Goal: Task Accomplishment & Management: Use online tool/utility

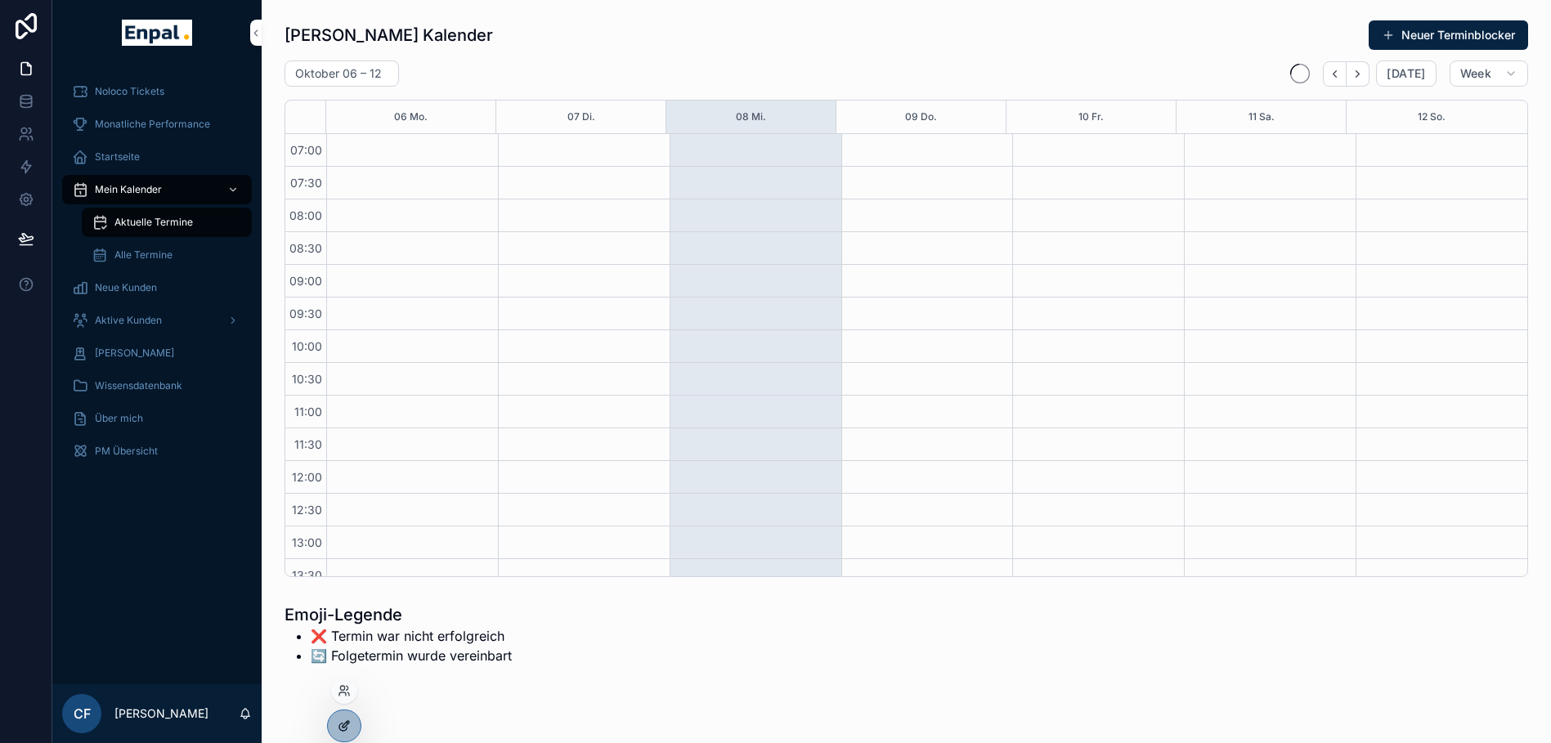
scroll to position [458, 0]
click at [343, 696] on icon at bounding box center [344, 690] width 13 height 13
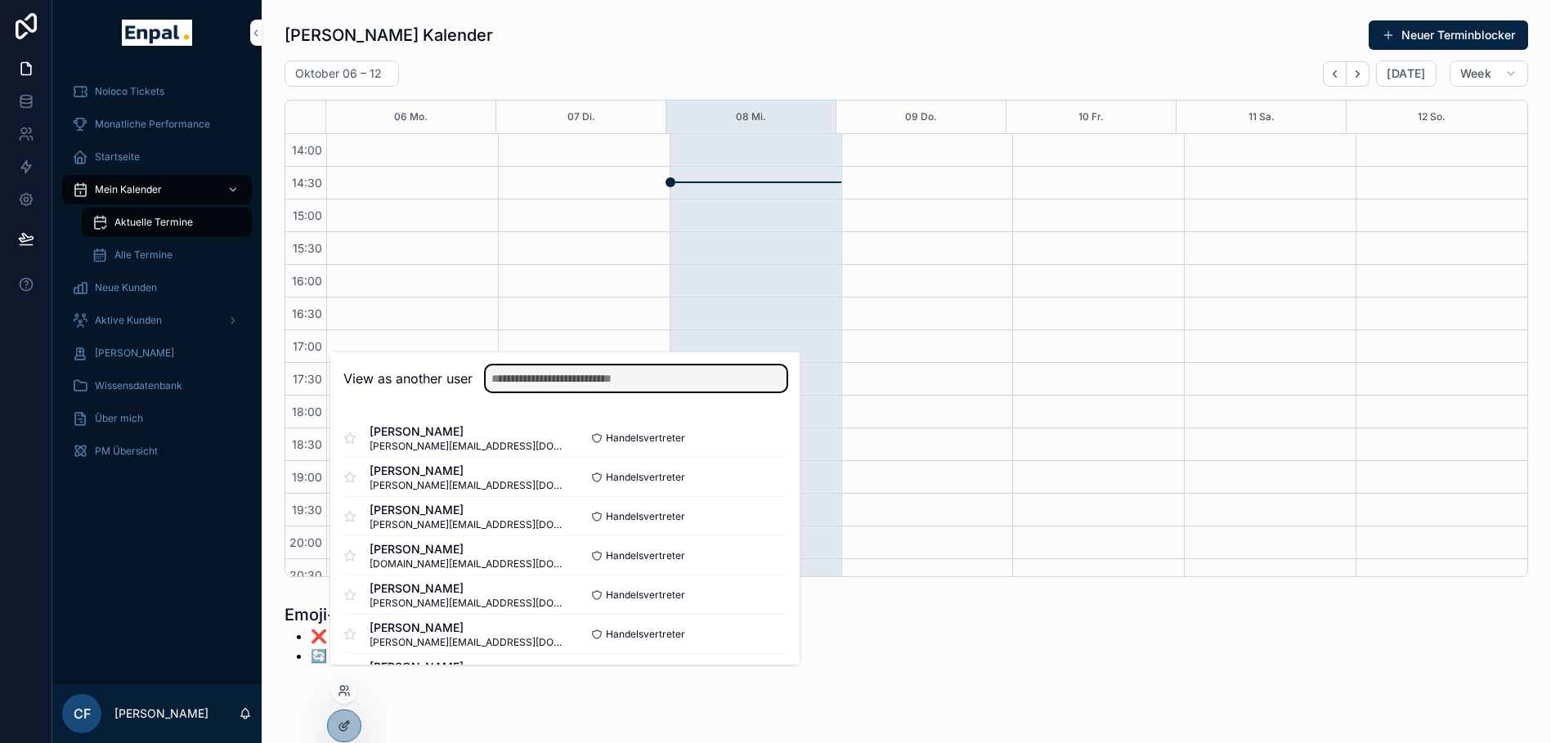
click at [522, 384] on input "text" at bounding box center [636, 378] width 301 height 26
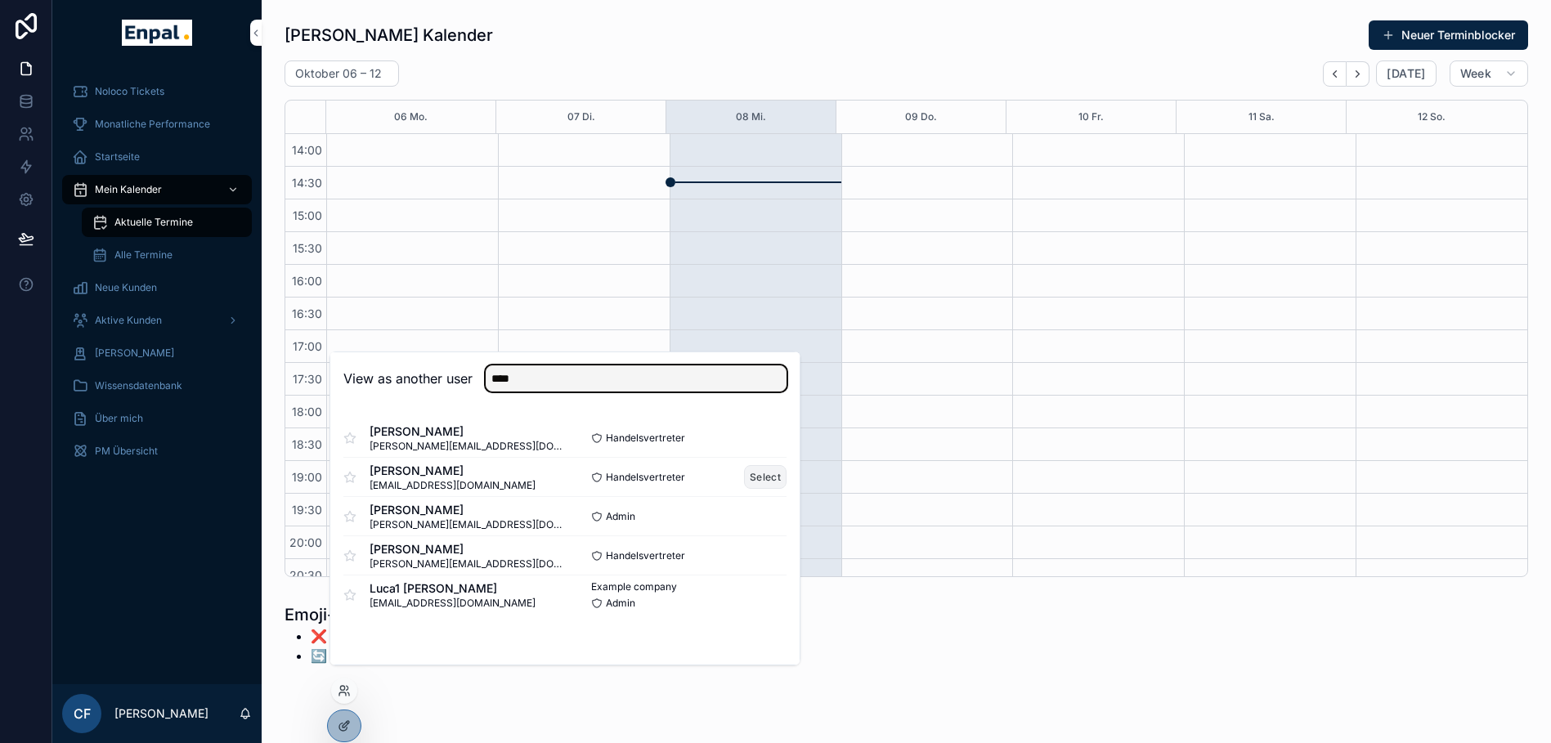
type input "****"
click at [756, 489] on button "Select" at bounding box center [765, 477] width 43 height 24
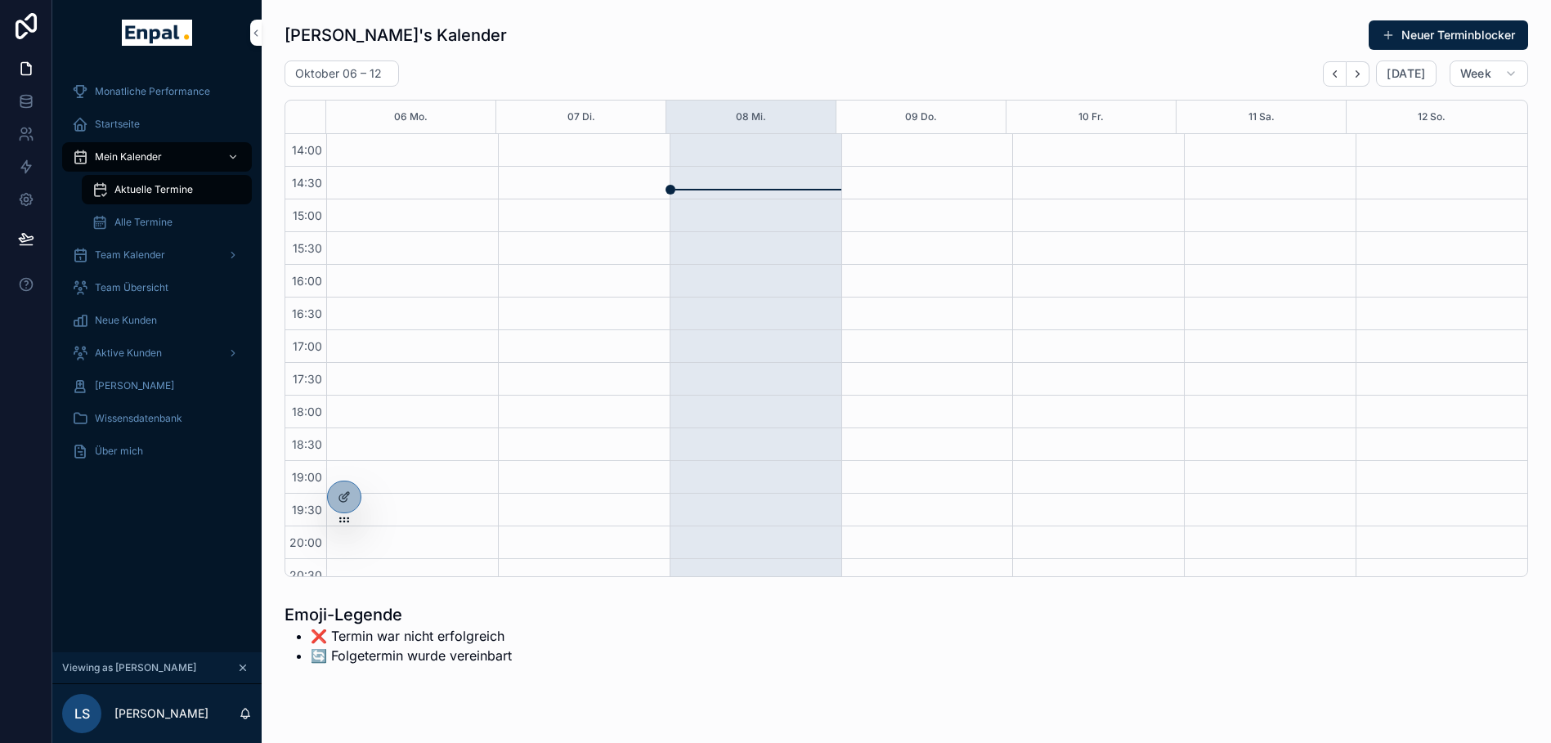
scroll to position [458, 0]
